Goal: Task Accomplishment & Management: Complete application form

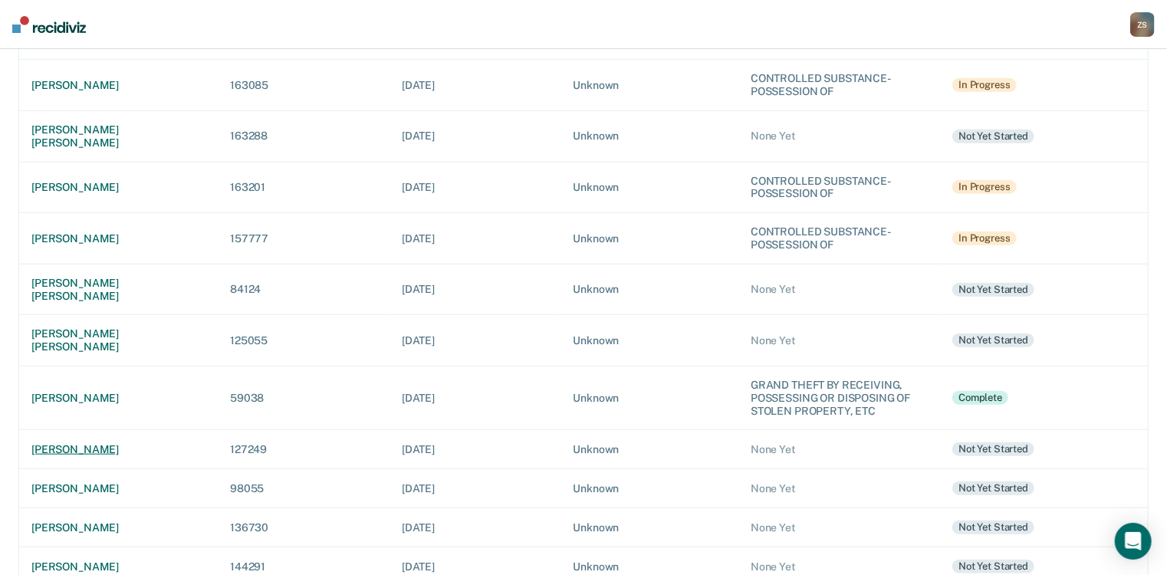
scroll to position [552, 0]
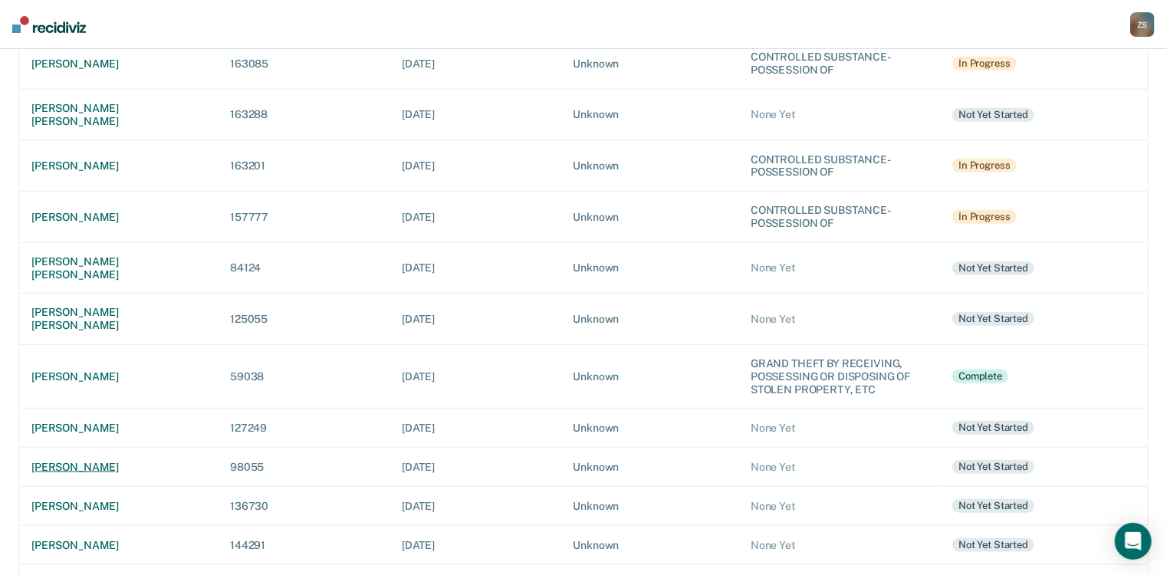
click at [113, 461] on div "[PERSON_NAME]" at bounding box center [118, 467] width 174 height 13
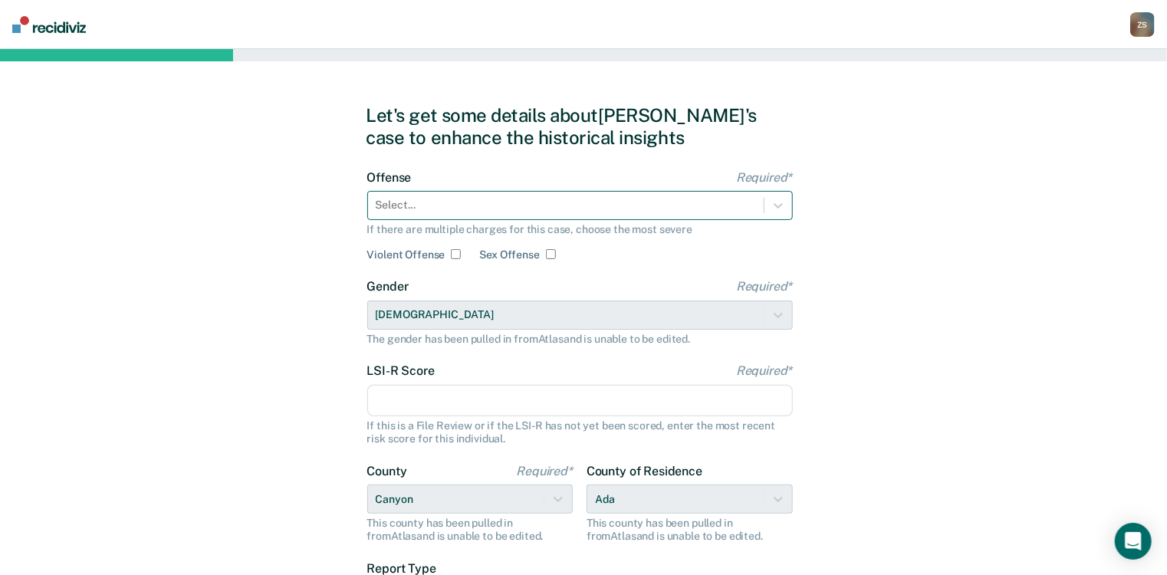
click at [429, 208] on div at bounding box center [566, 205] width 380 height 16
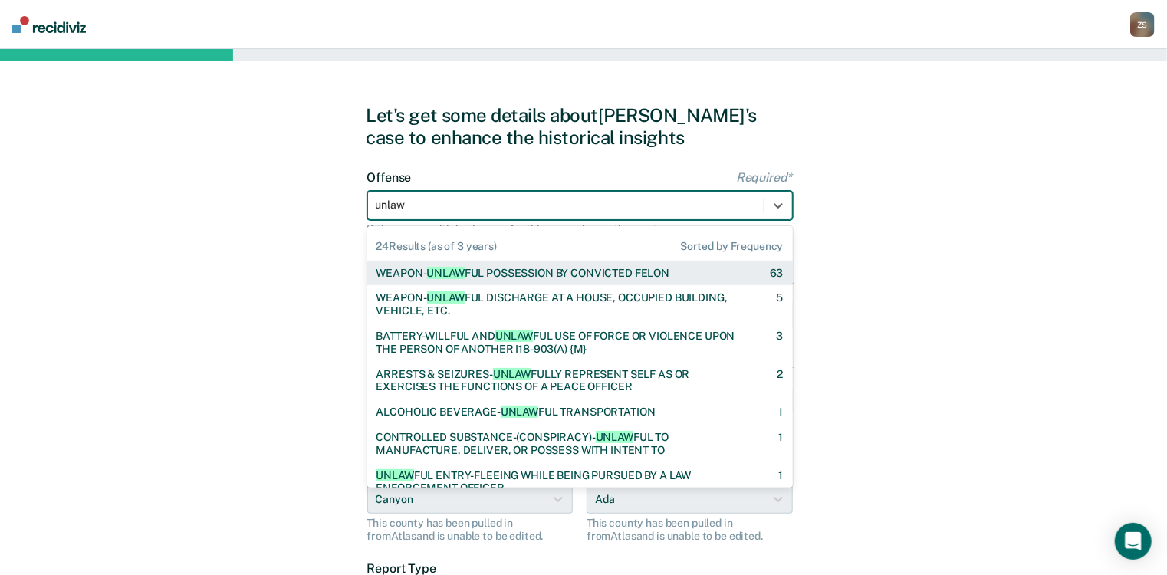
type input "unlawf"
click at [580, 273] on div "WEAPON- UNLAWF UL POSSESSION BY CONVICTED FELON" at bounding box center [523, 273] width 294 height 13
checkbox input "true"
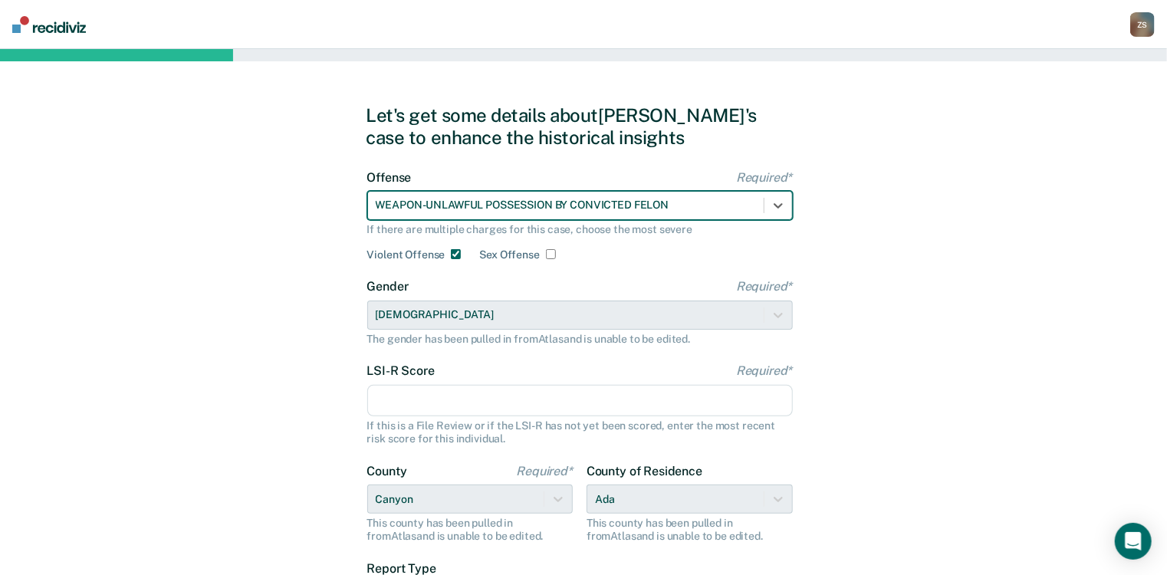
click at [460, 395] on input "LSI-R Score Required*" at bounding box center [580, 401] width 426 height 32
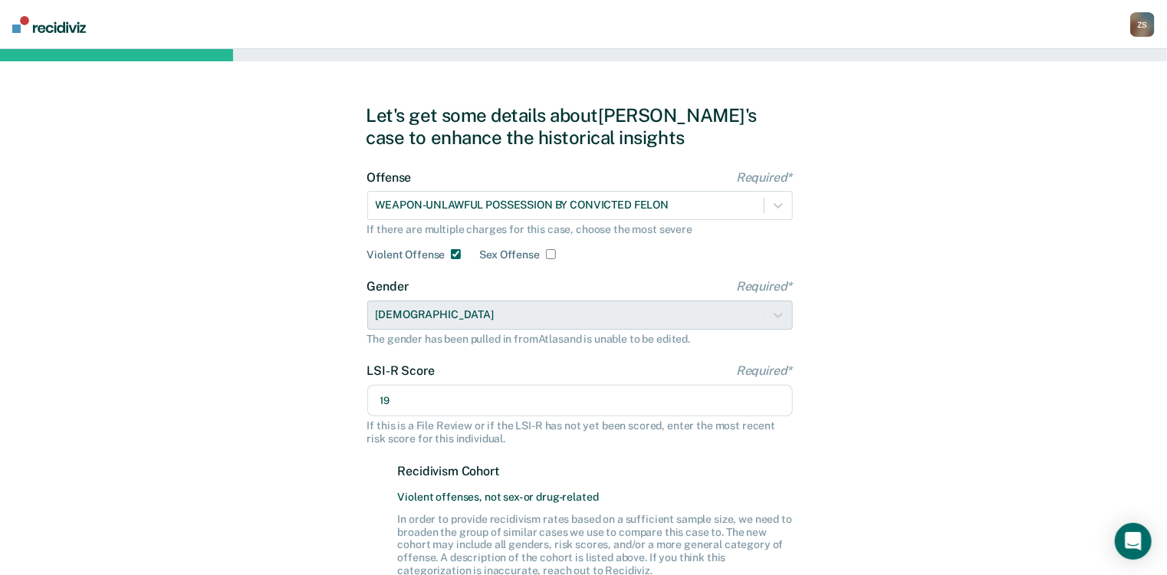
type input "19"
click at [863, 442] on div "Let's get some details about [PERSON_NAME]'s case to enhance the historical ins…" at bounding box center [583, 460] width 1167 height 823
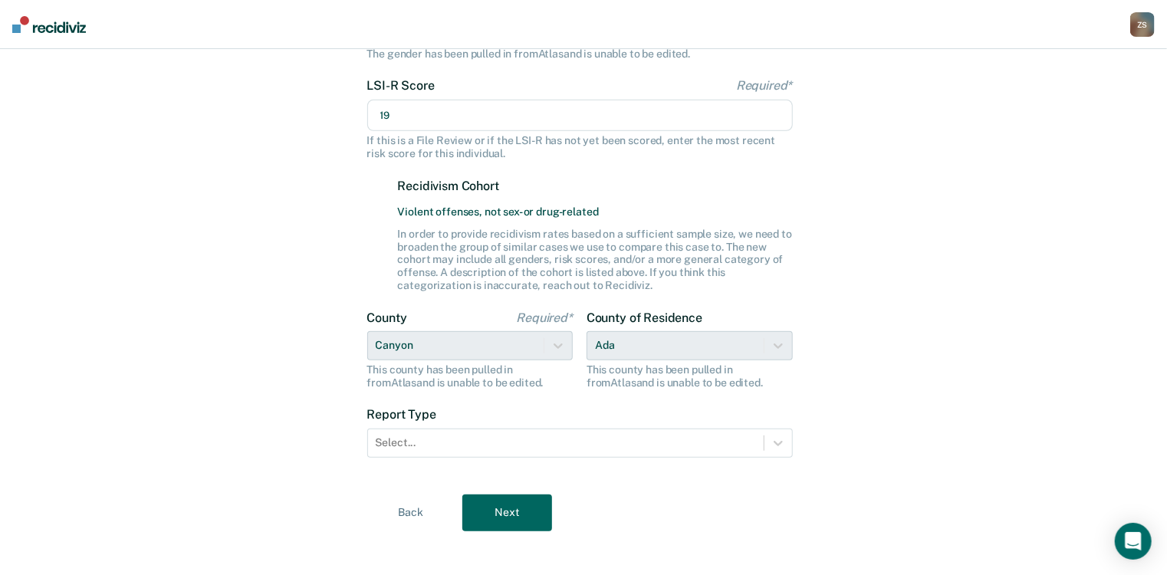
scroll to position [297, 0]
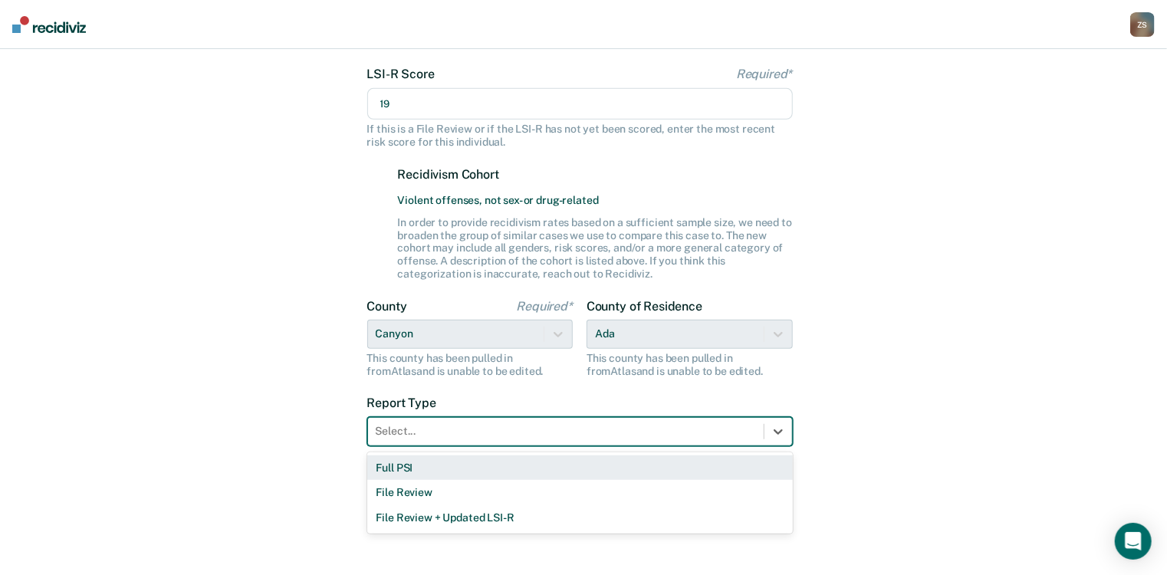
click at [546, 435] on div at bounding box center [566, 431] width 380 height 16
click at [531, 456] on div "Full PSI" at bounding box center [580, 467] width 426 height 25
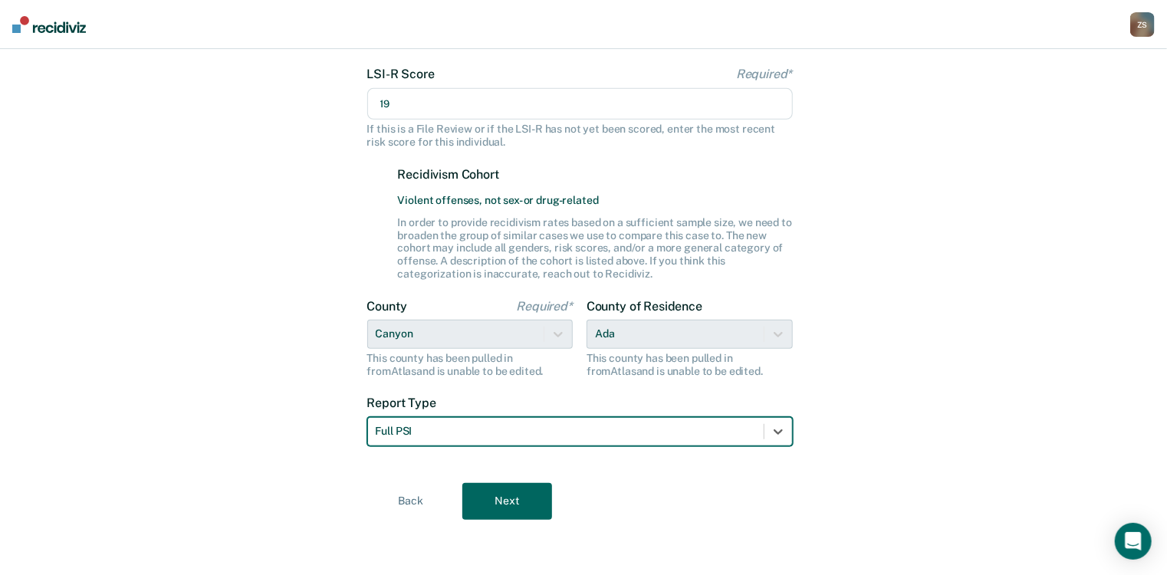
click at [514, 502] on button "Next" at bounding box center [507, 501] width 90 height 37
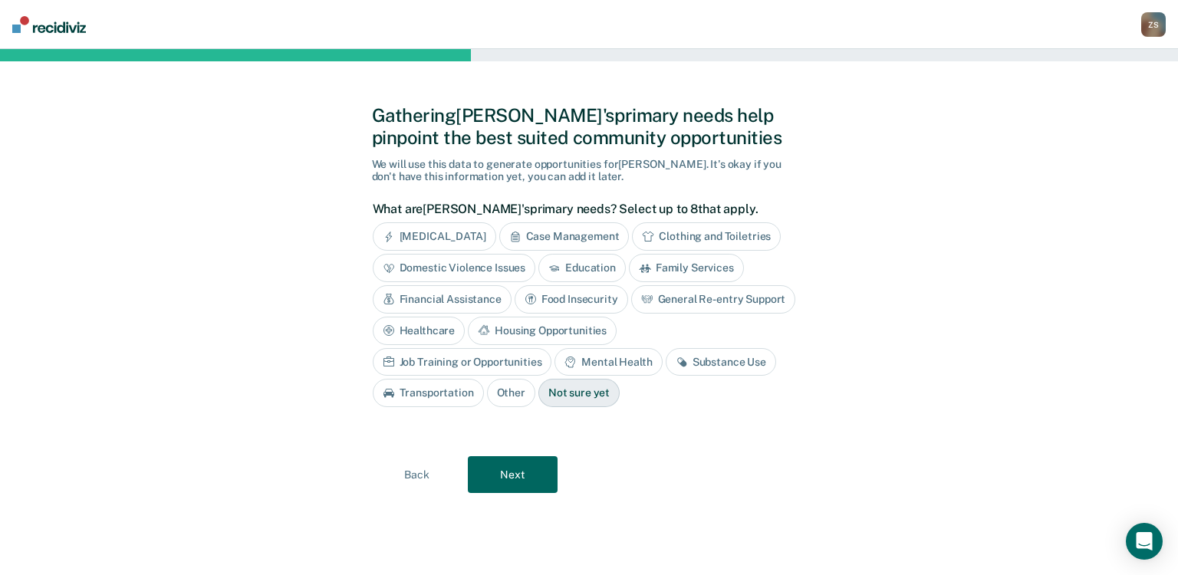
click at [666, 360] on div "Substance Use" at bounding box center [721, 362] width 110 height 28
click at [505, 470] on button "Next" at bounding box center [513, 474] width 90 height 37
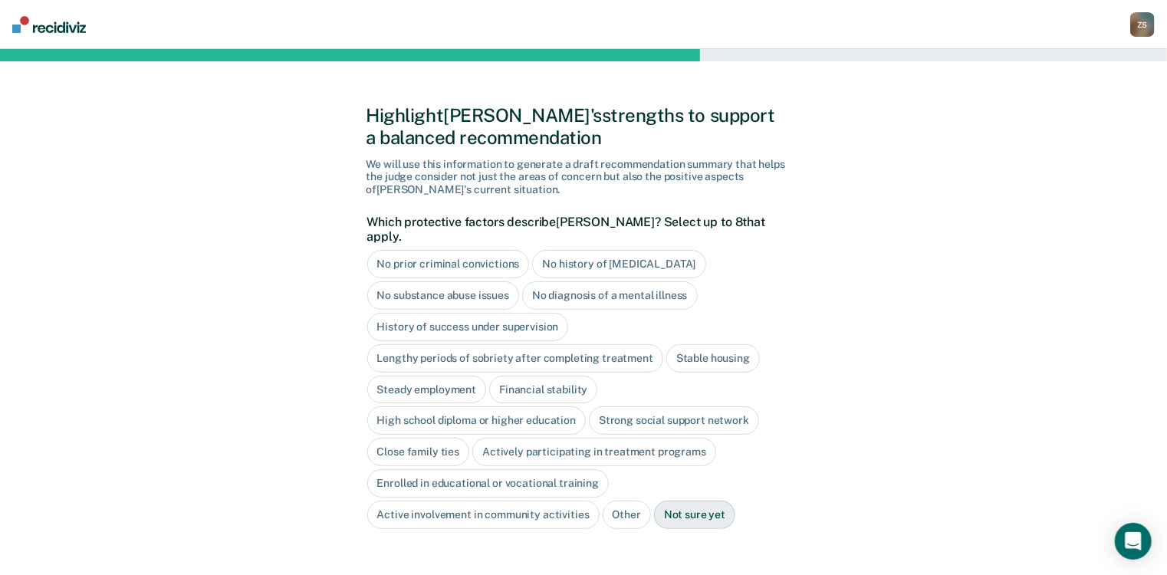
click at [569, 281] on div "No diagnosis of a mental illness" at bounding box center [610, 295] width 176 height 28
click at [465, 316] on div "History of success under supervision" at bounding box center [468, 327] width 202 height 28
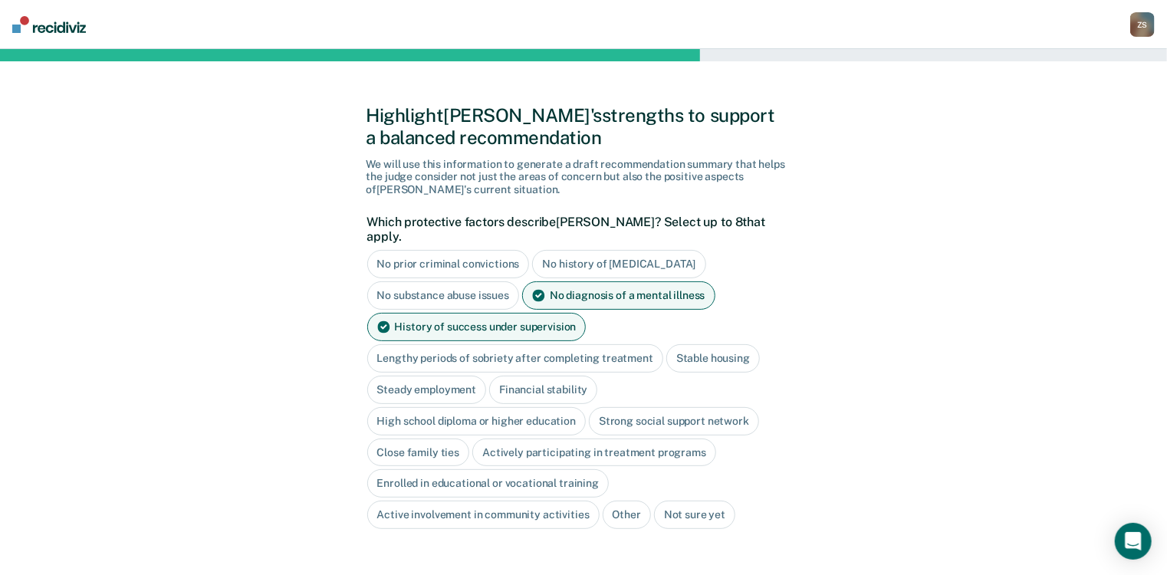
click at [681, 344] on div "Stable housing" at bounding box center [713, 358] width 94 height 28
click at [533, 376] on div "Financial stability" at bounding box center [543, 390] width 108 height 28
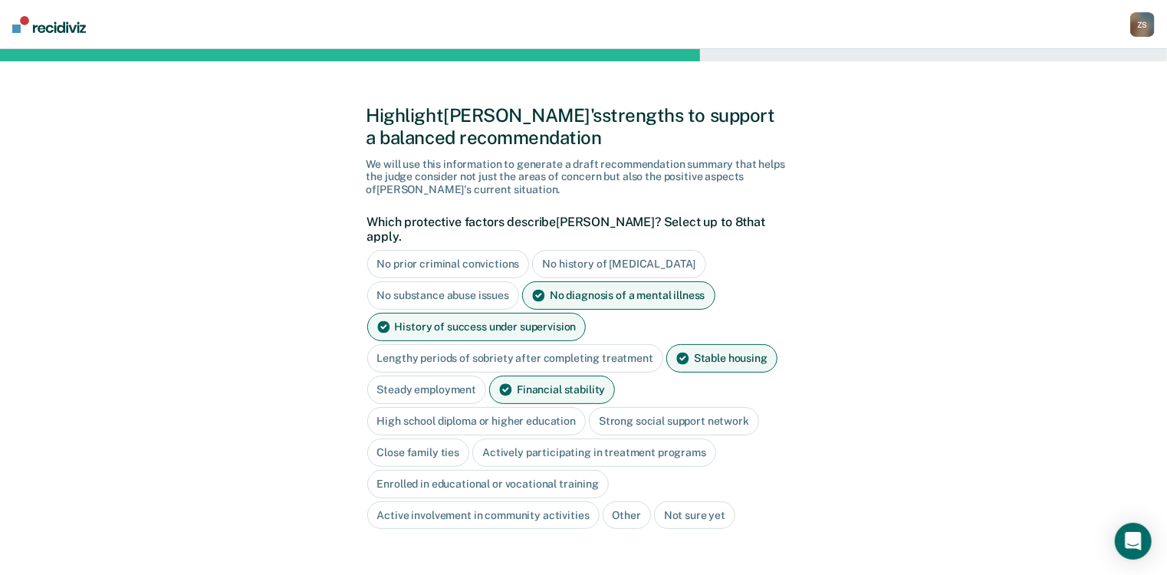
click at [461, 379] on div "Steady employment" at bounding box center [427, 390] width 120 height 28
click at [465, 407] on div "High school diploma or higher education" at bounding box center [476, 421] width 219 height 28
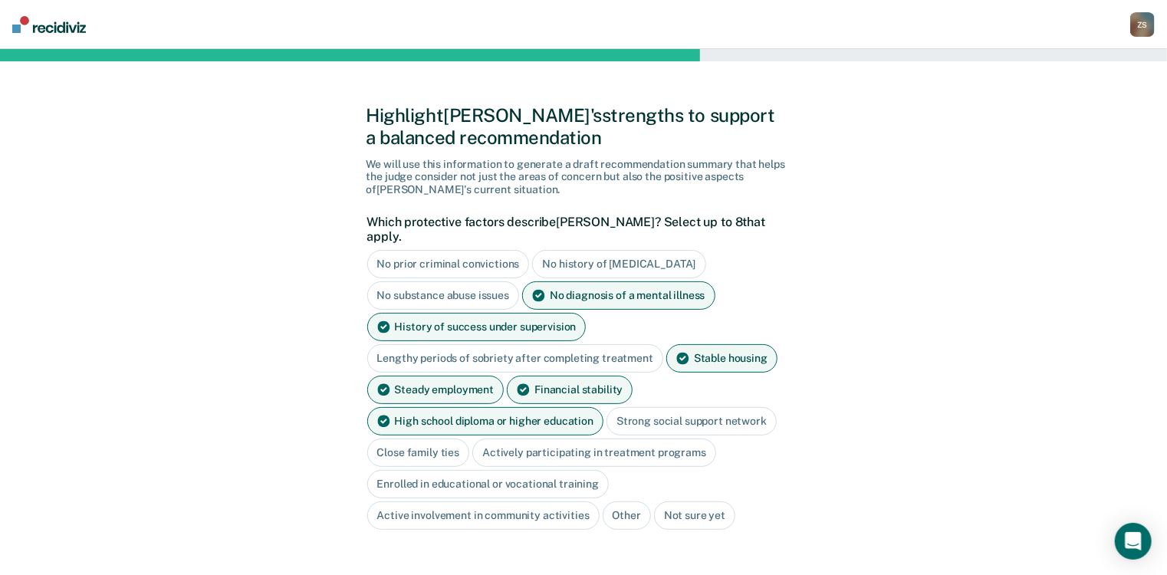
click at [656, 407] on div "Strong social support network" at bounding box center [691, 421] width 170 height 28
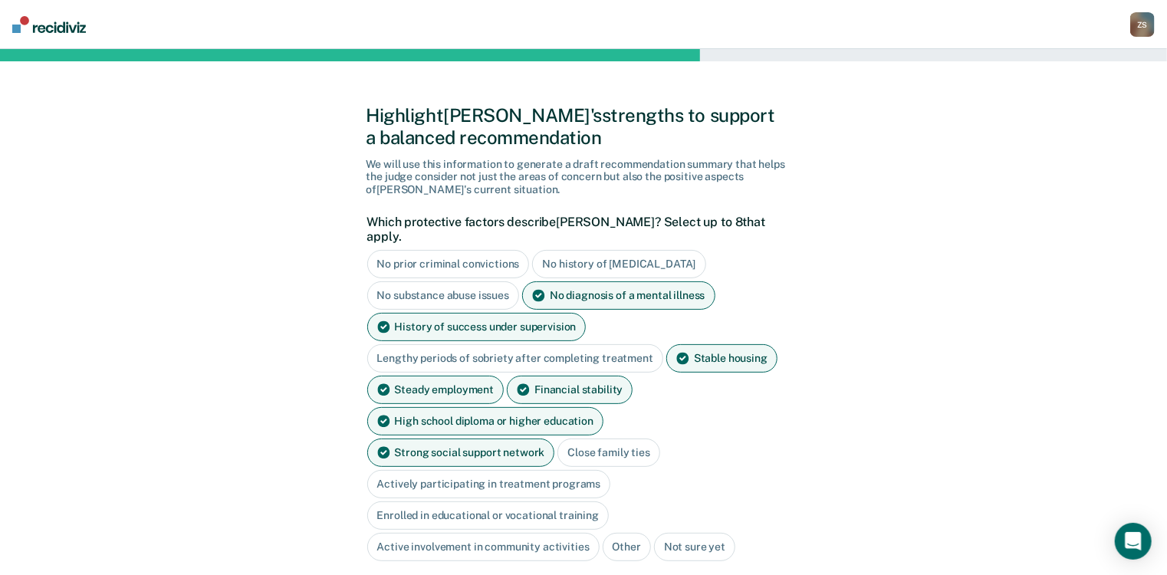
click at [557, 439] on div "Close family ties" at bounding box center [608, 453] width 103 height 28
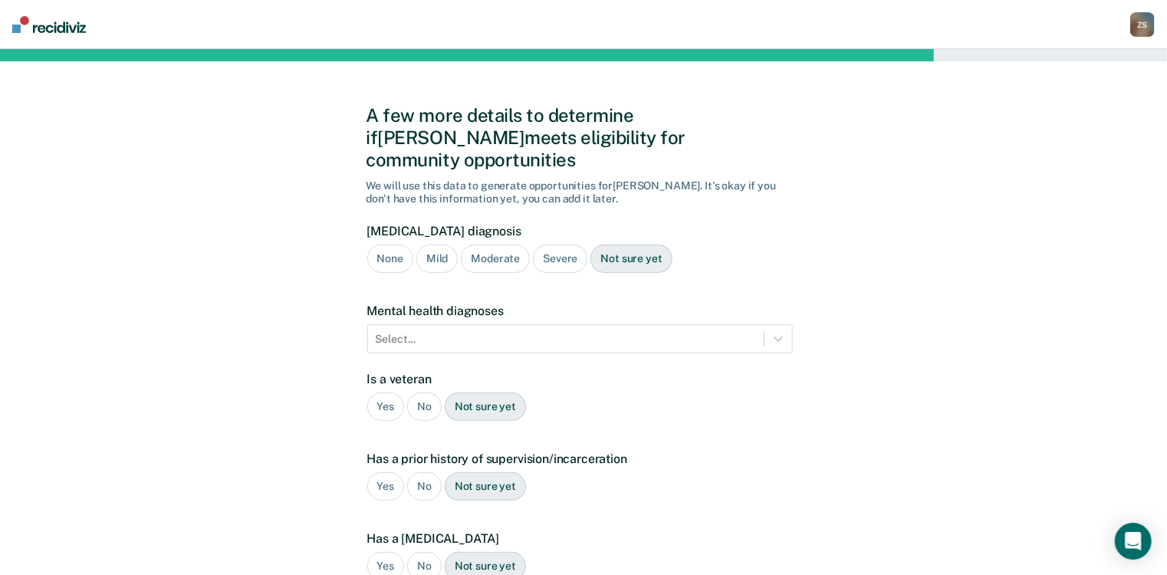
click at [552, 245] on div "Severe" at bounding box center [560, 259] width 54 height 28
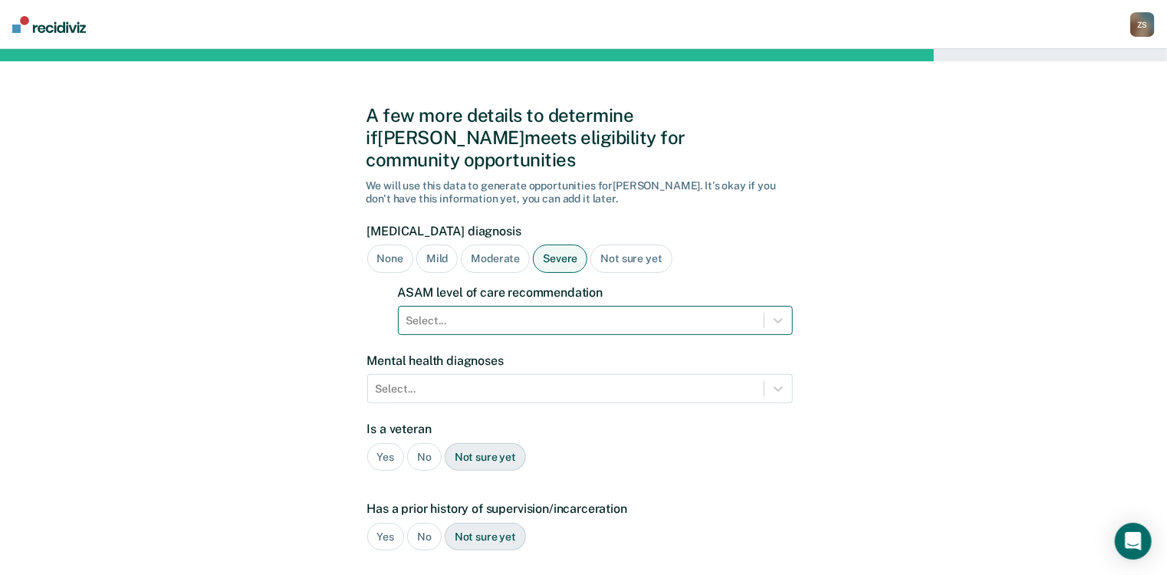
click at [440, 313] on div at bounding box center [581, 321] width 350 height 16
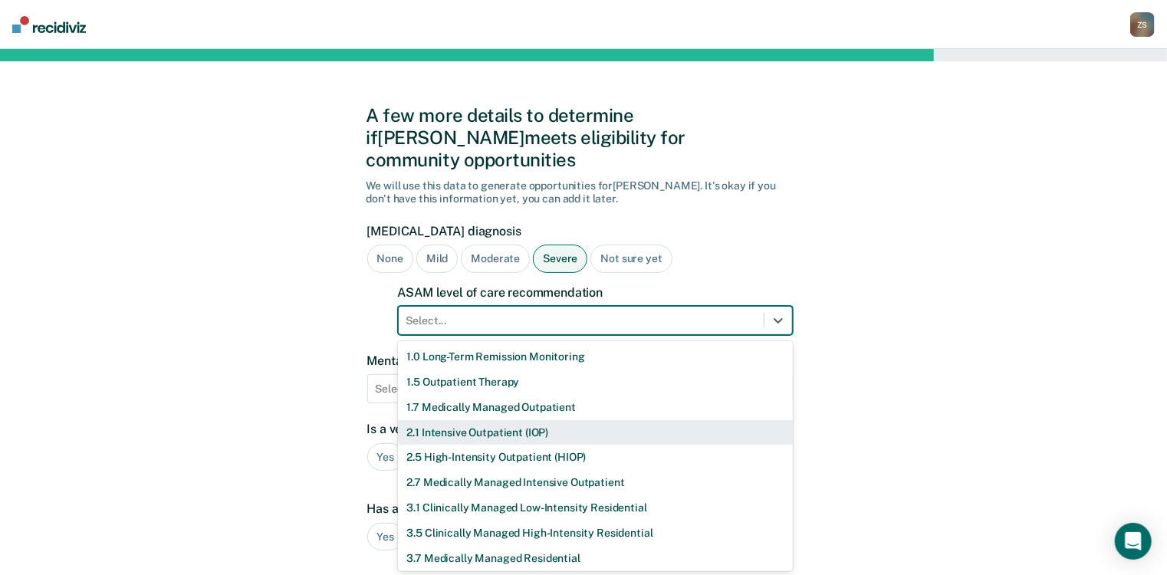
click at [506, 420] on div "2.1 Intensive Outpatient (IOP)" at bounding box center [595, 432] width 395 height 25
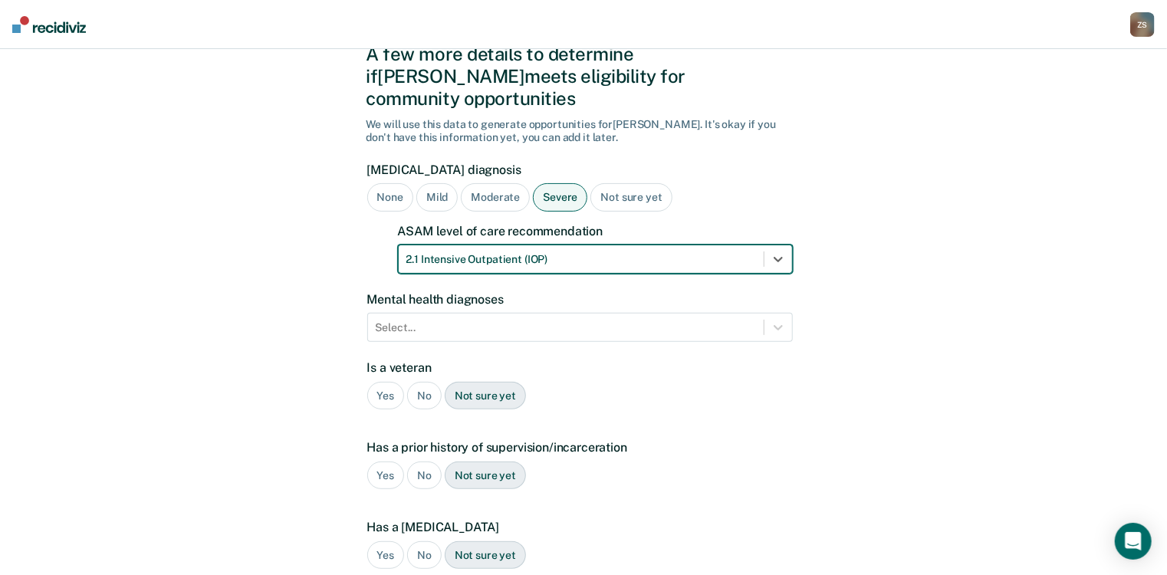
scroll to position [123, 0]
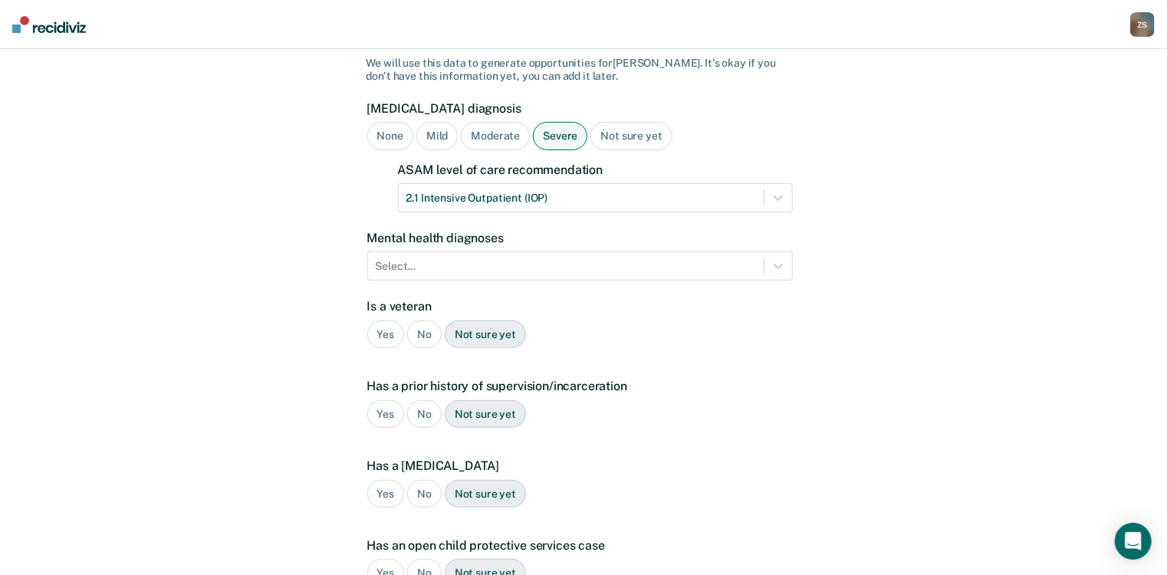
drag, startPoint x: 420, startPoint y: 307, endPoint x: 421, endPoint y: 316, distance: 9.2
click at [420, 320] on div "No" at bounding box center [424, 334] width 35 height 28
click at [384, 400] on div "Yes" at bounding box center [386, 414] width 38 height 28
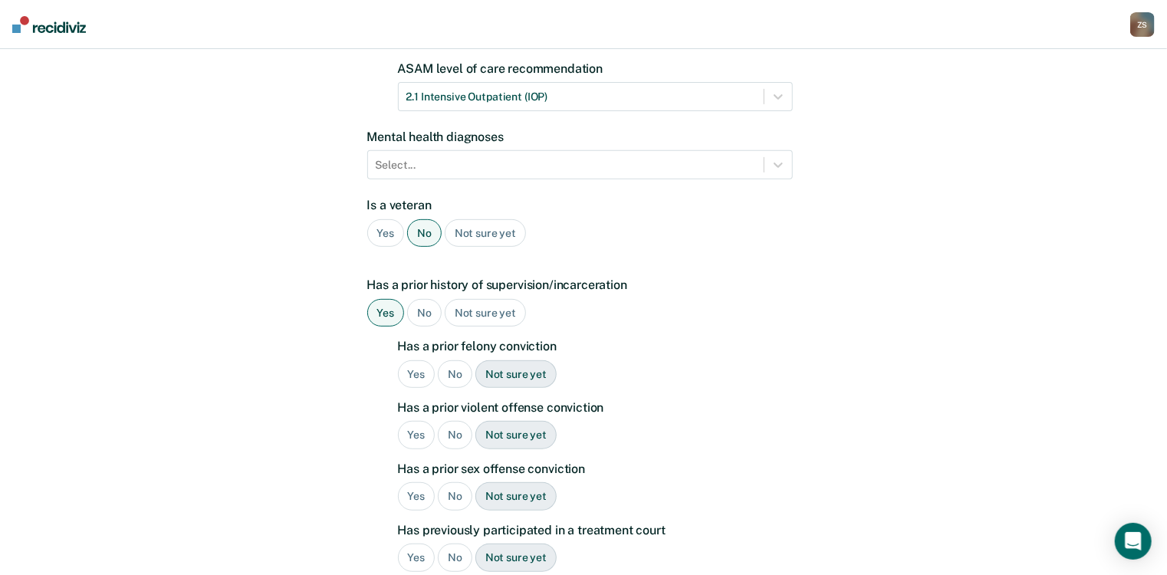
scroll to position [245, 0]
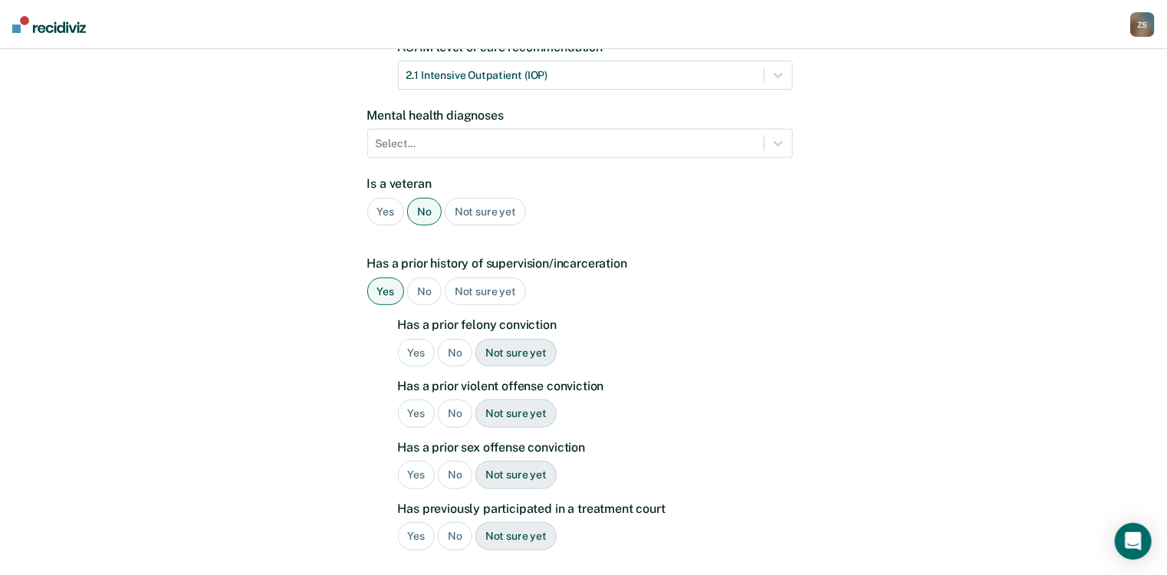
click at [417, 339] on div "Yes" at bounding box center [417, 353] width 38 height 28
click at [422, 399] on div "Yes" at bounding box center [417, 413] width 38 height 28
click at [458, 461] on div "No" at bounding box center [455, 475] width 35 height 28
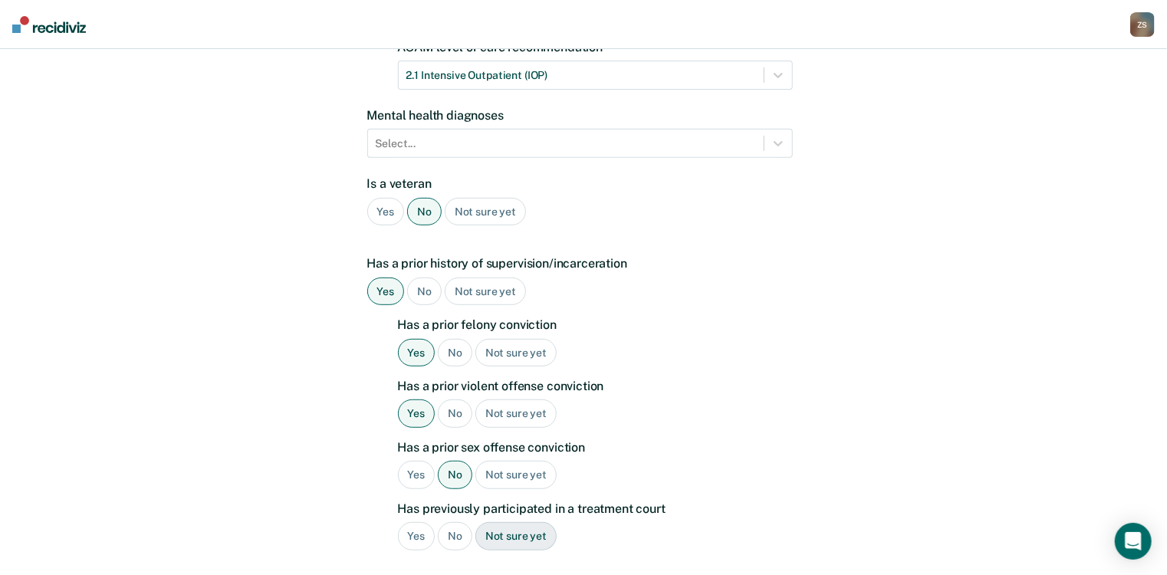
click at [453, 522] on div "No" at bounding box center [455, 536] width 35 height 28
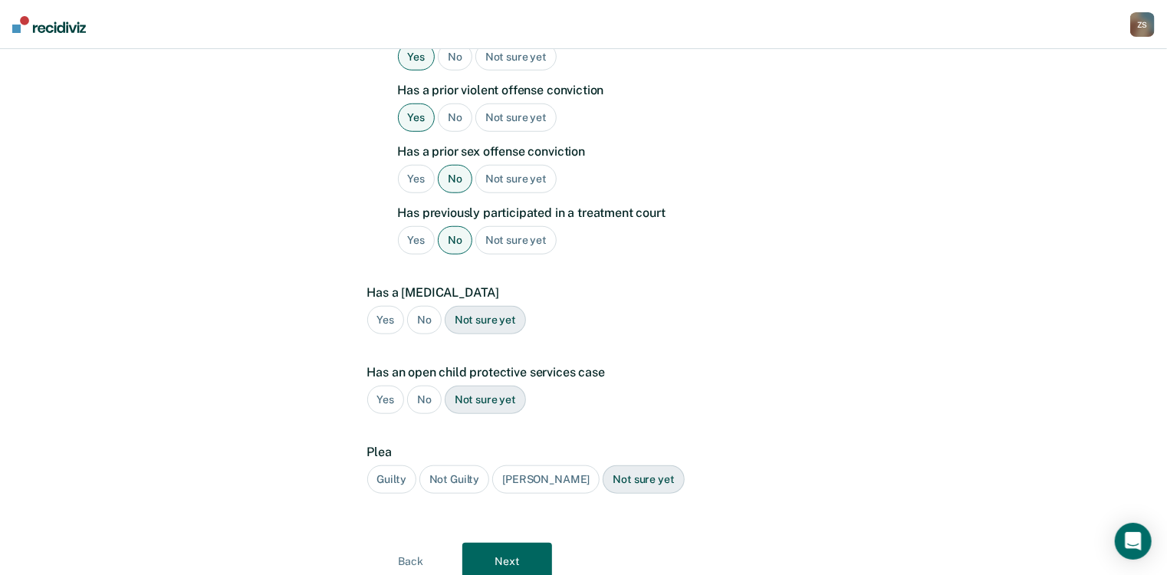
scroll to position [552, 0]
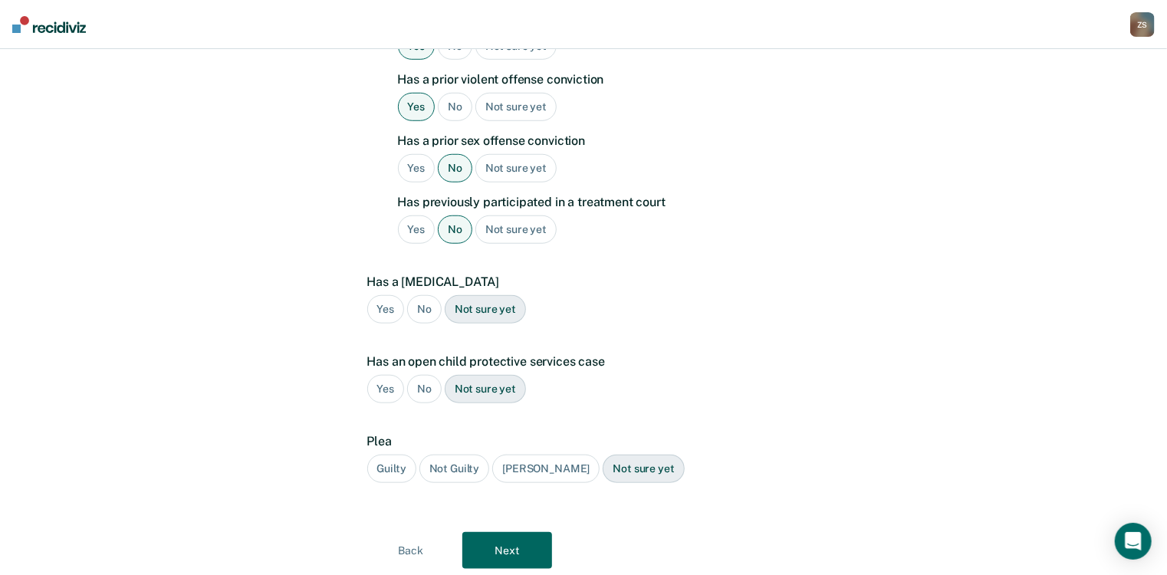
click at [426, 295] on div "No" at bounding box center [424, 309] width 35 height 28
click at [416, 375] on div "No" at bounding box center [424, 389] width 35 height 28
click at [401, 455] on div "Guilty" at bounding box center [391, 469] width 49 height 28
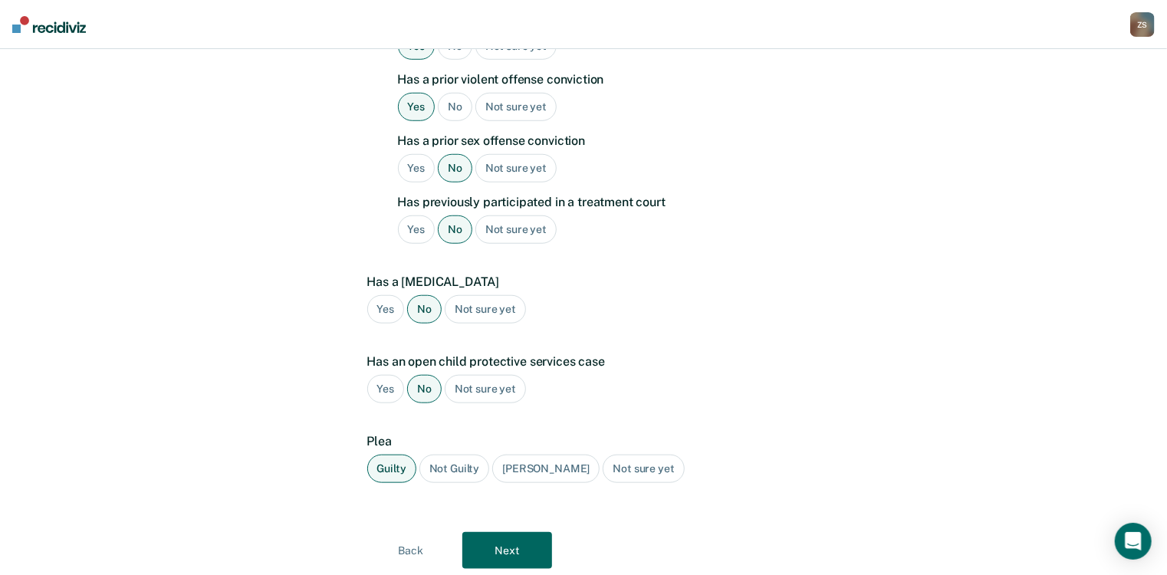
click at [503, 534] on button "Next" at bounding box center [507, 550] width 90 height 37
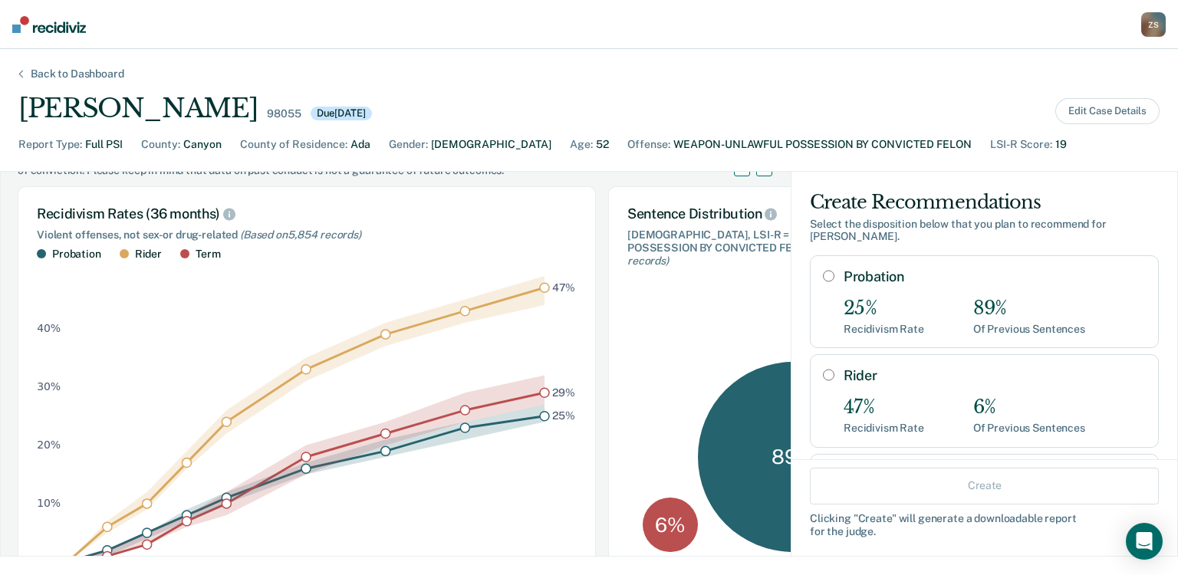
scroll to position [123, 0]
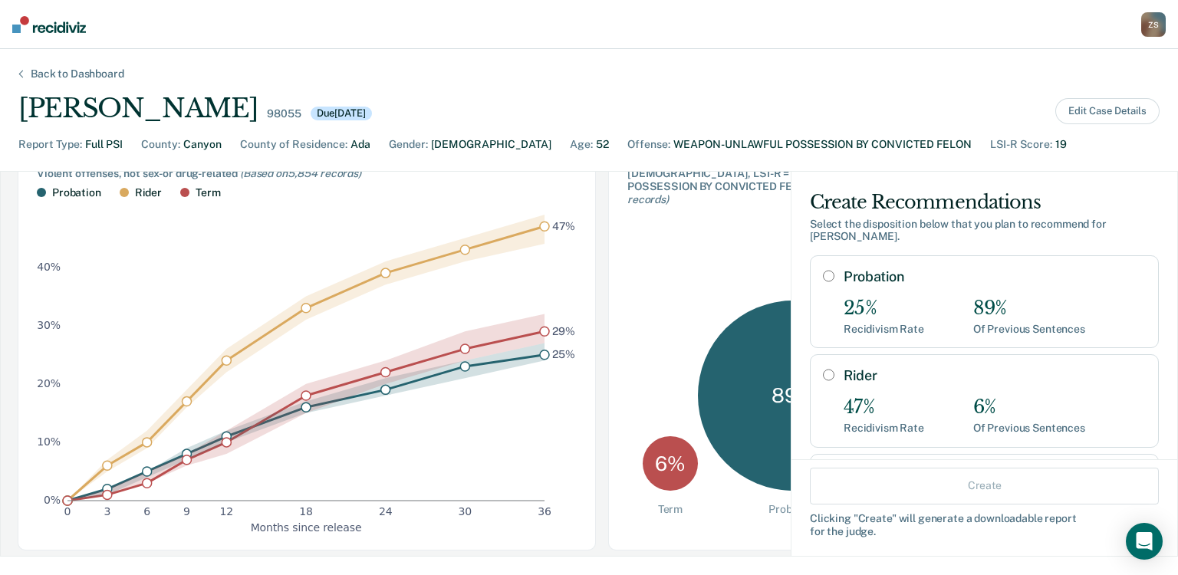
drag, startPoint x: 521, startPoint y: 555, endPoint x: 572, endPoint y: 564, distance: 51.4
click at [572, 564] on div "Back to Dashboard [PERSON_NAME] 98055 Due [DATE] Edit Case Details Report Type …" at bounding box center [589, 312] width 1178 height 526
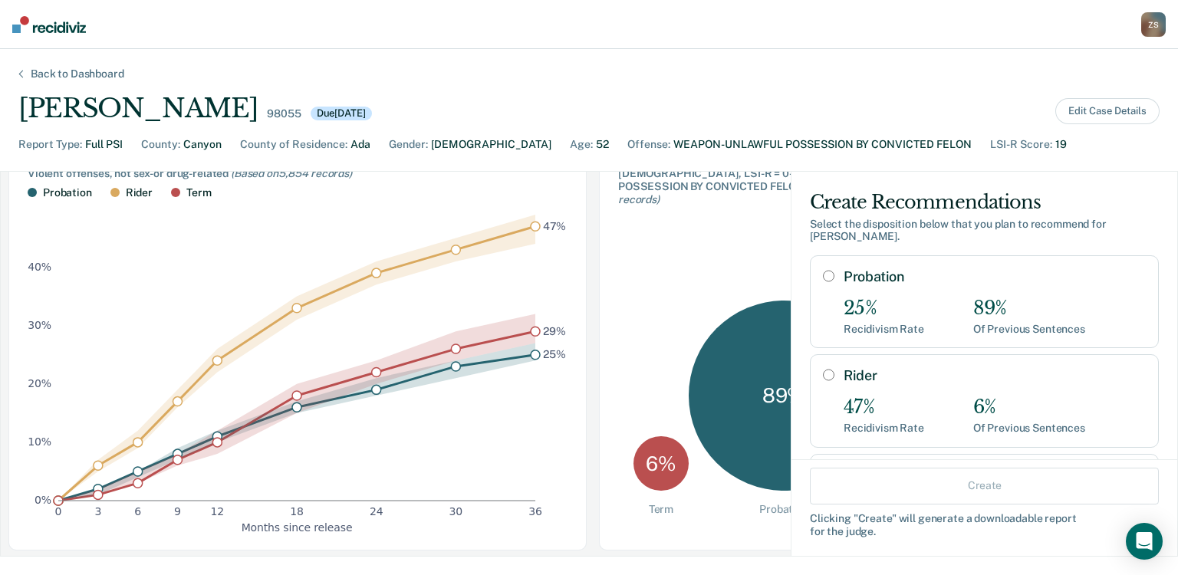
scroll to position [0, 0]
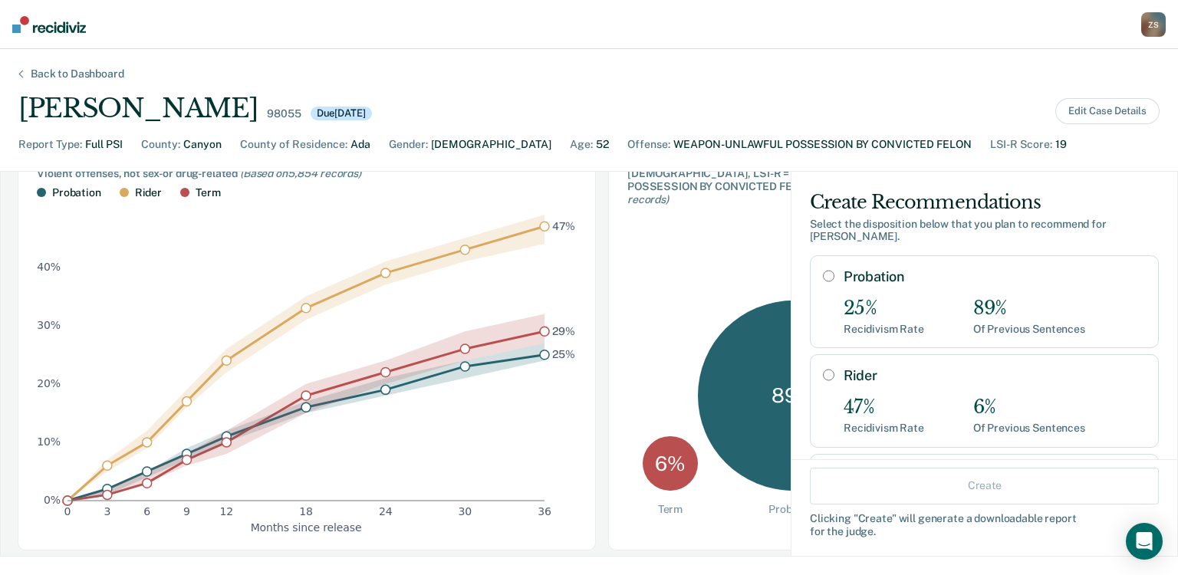
click at [823, 274] on input "Probation" at bounding box center [829, 276] width 12 height 12
radio input "true"
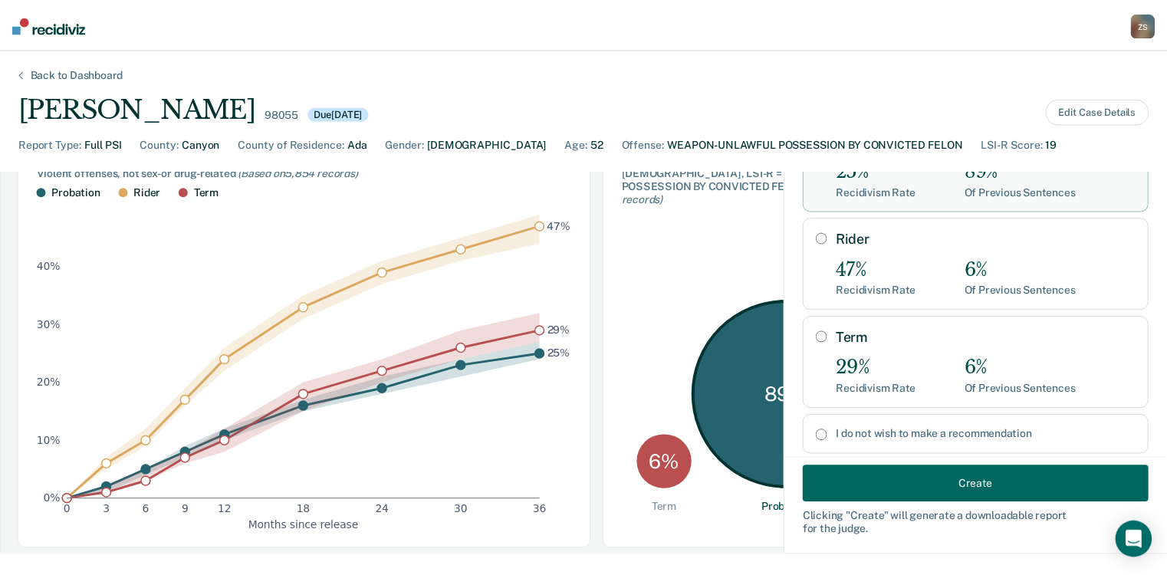
scroll to position [215, 0]
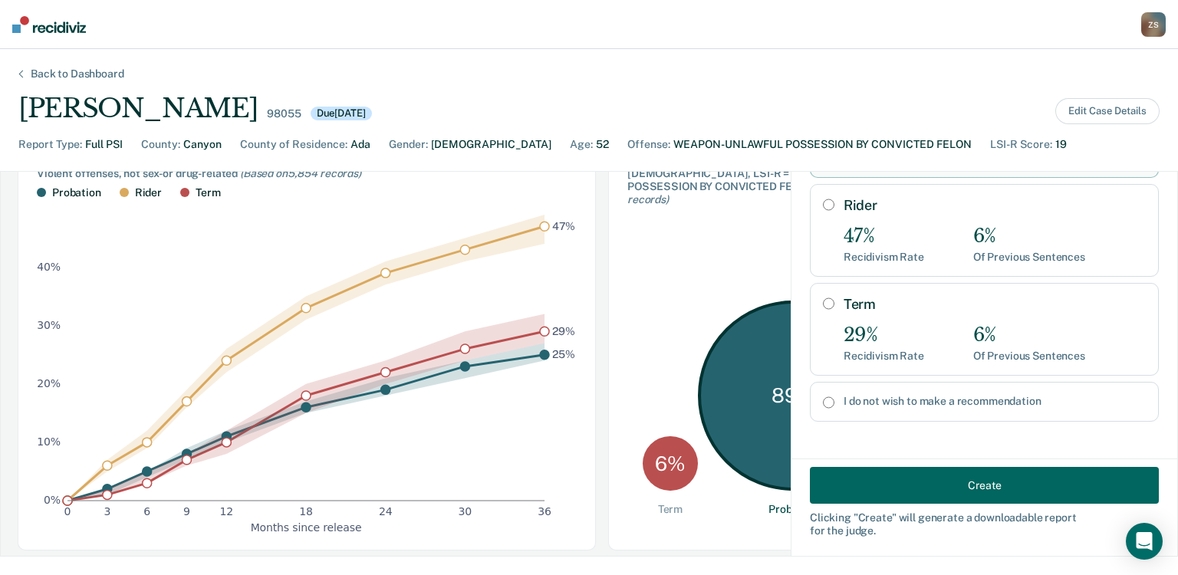
click at [949, 488] on button "Create" at bounding box center [984, 485] width 349 height 37
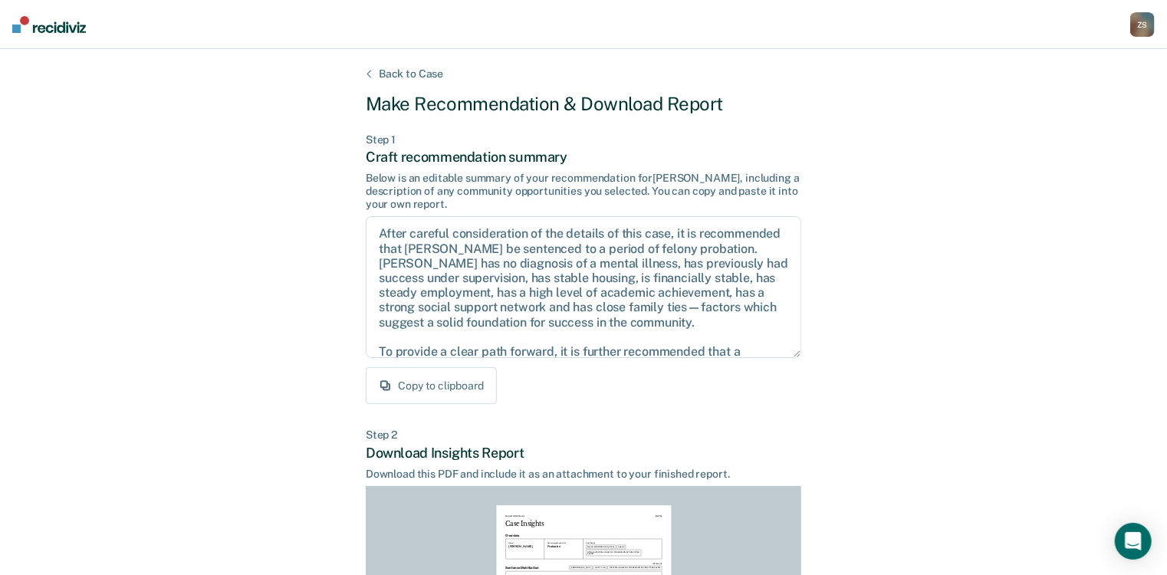
click at [452, 381] on button "Copy to clipboard" at bounding box center [431, 385] width 131 height 37
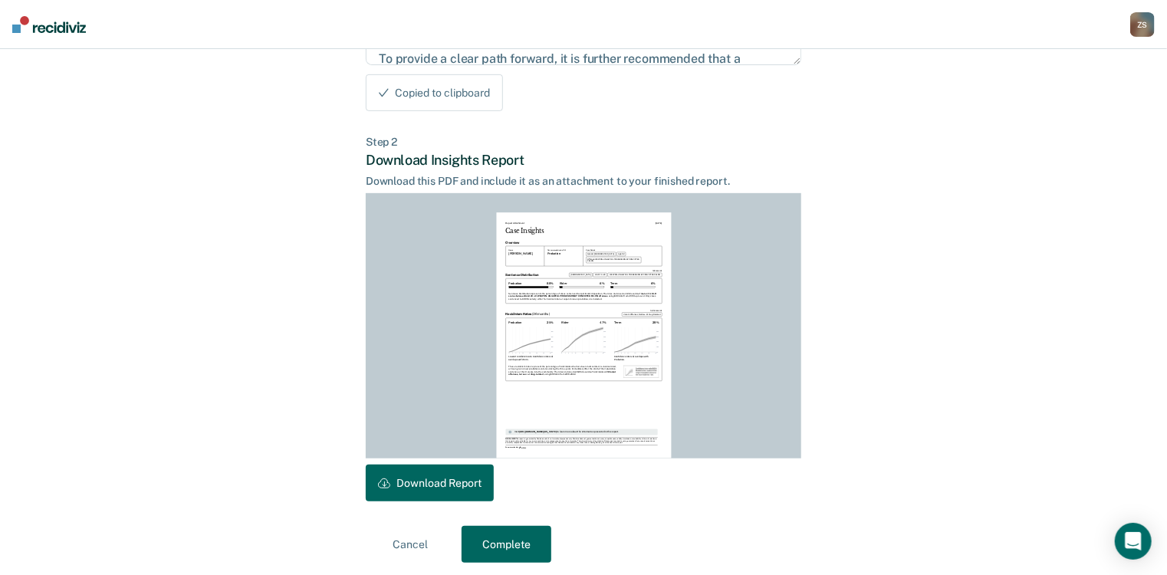
scroll to position [299, 0]
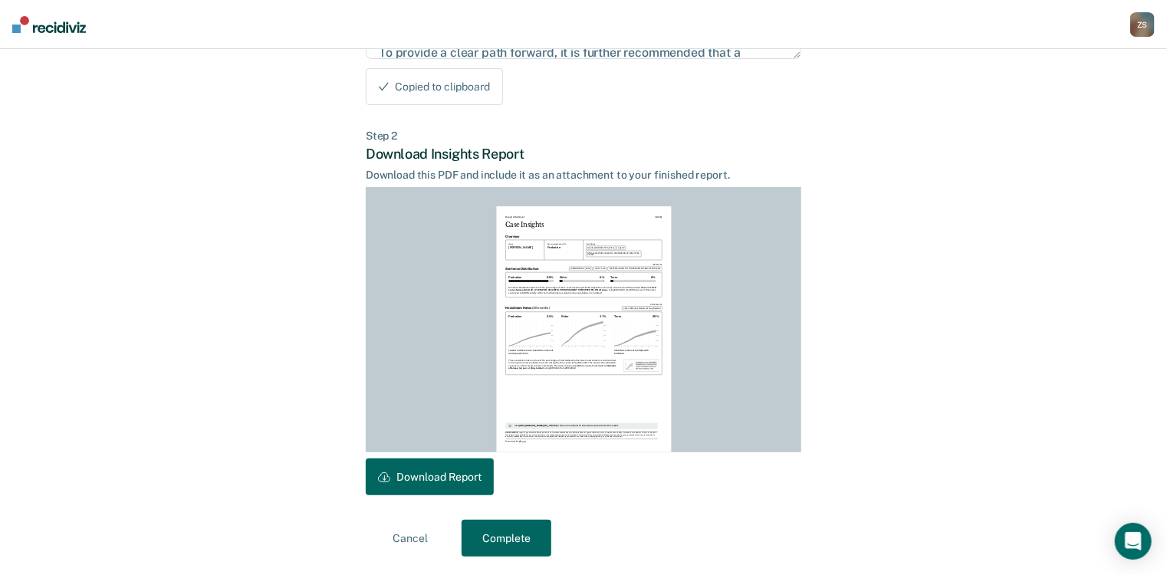
click at [448, 485] on button "Download Report" at bounding box center [430, 477] width 128 height 37
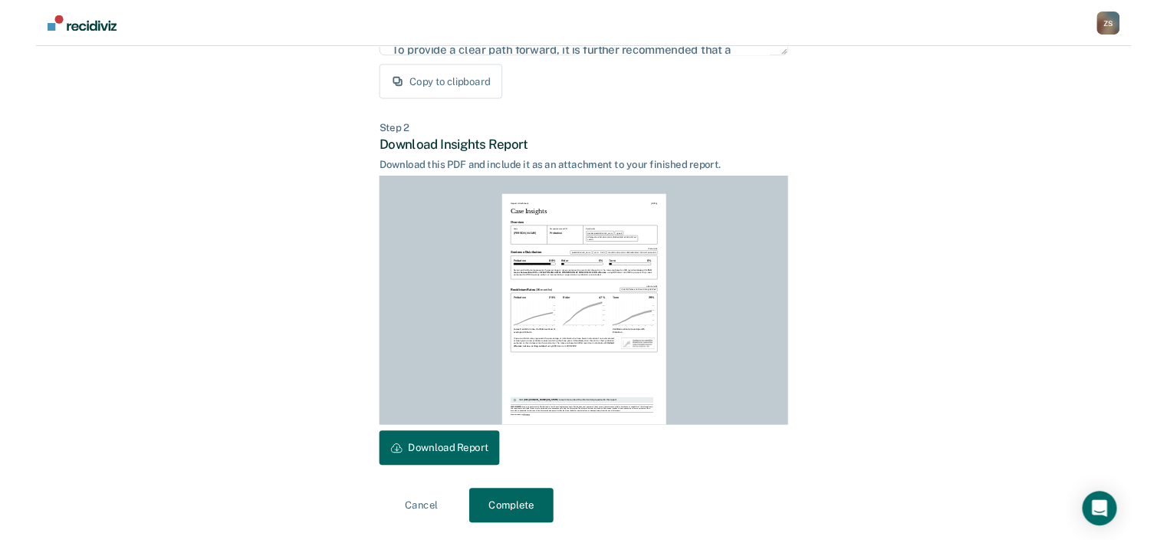
scroll to position [115, 0]
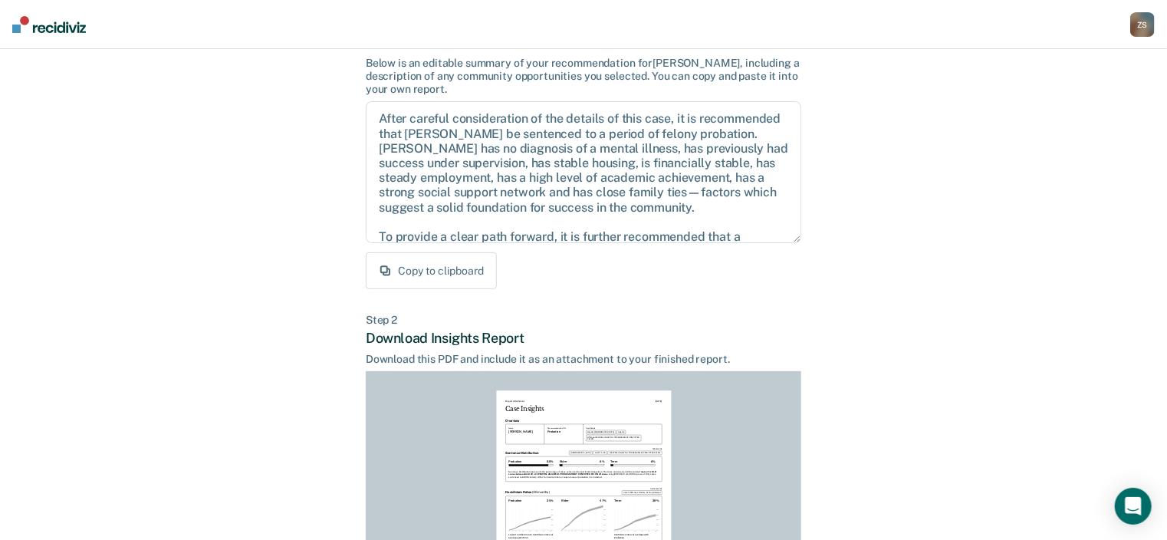
click at [1138, 22] on div "Z S" at bounding box center [1142, 24] width 25 height 25
click at [1061, 79] on link "Go to PSI Case Dashboard" at bounding box center [1078, 80] width 128 height 13
